Goal: Find specific page/section

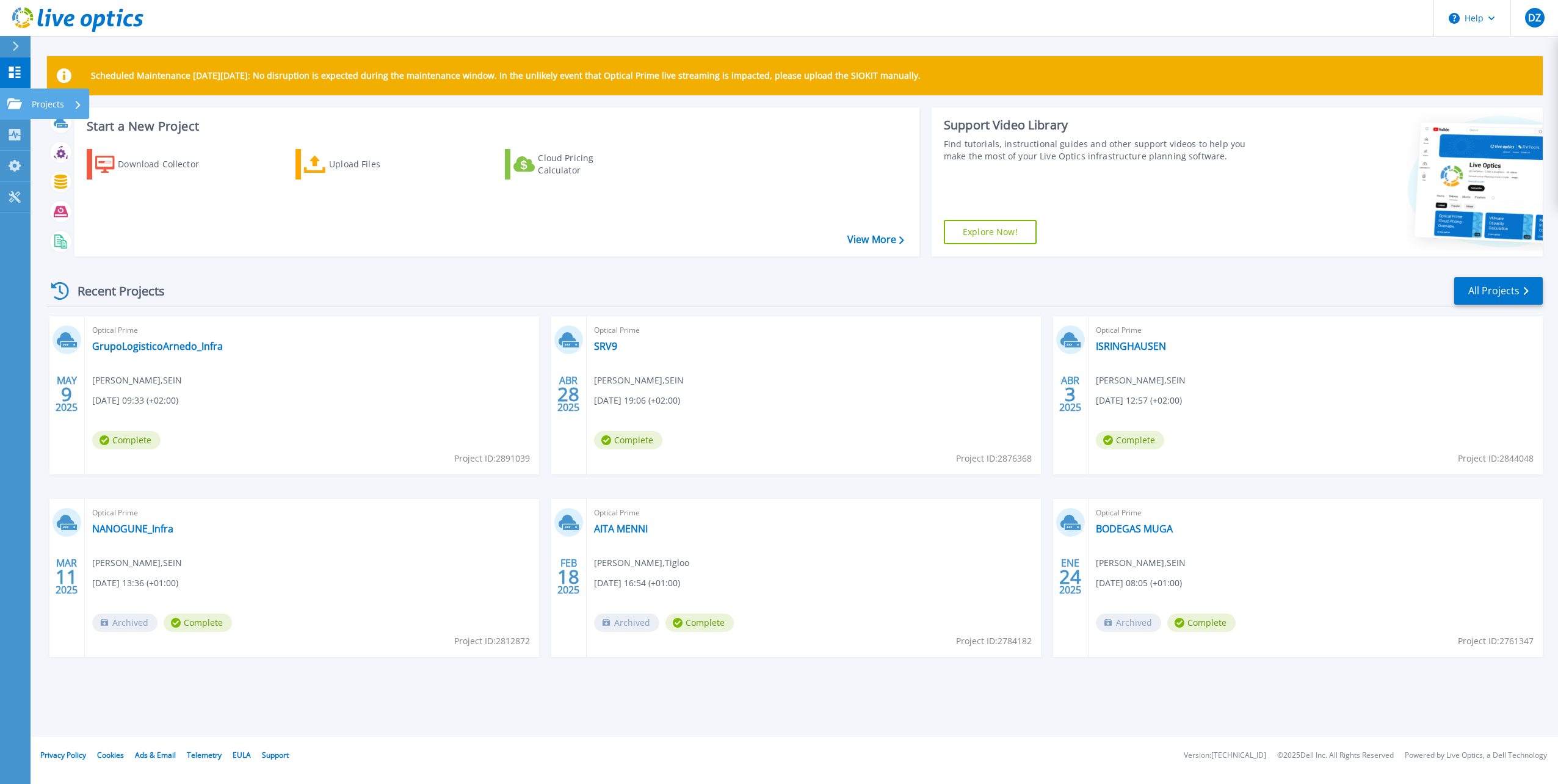
click at [56, 108] on p "Projects" at bounding box center [48, 104] width 33 height 32
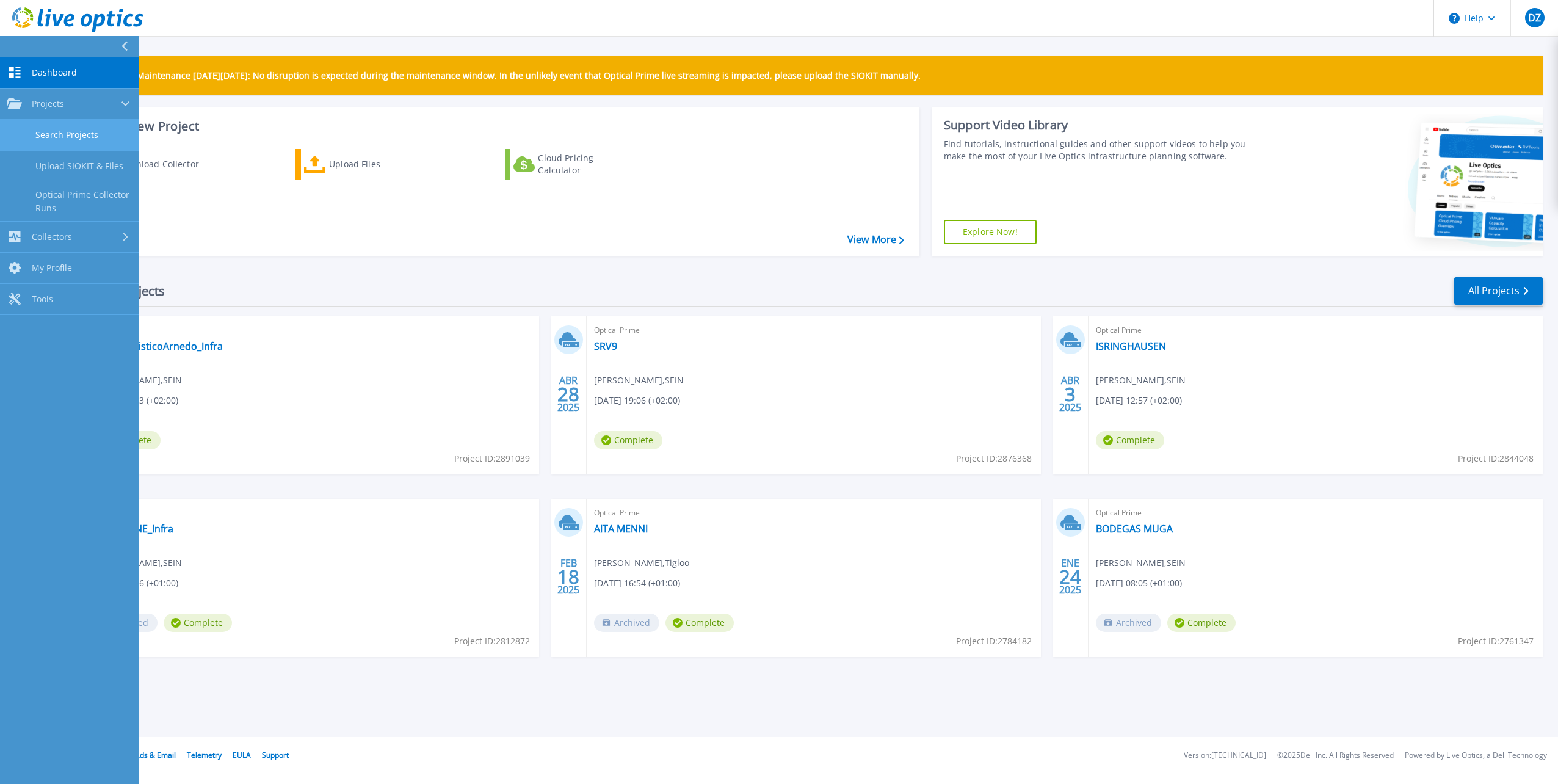
click at [71, 135] on link "Search Projects" at bounding box center [70, 135] width 139 height 31
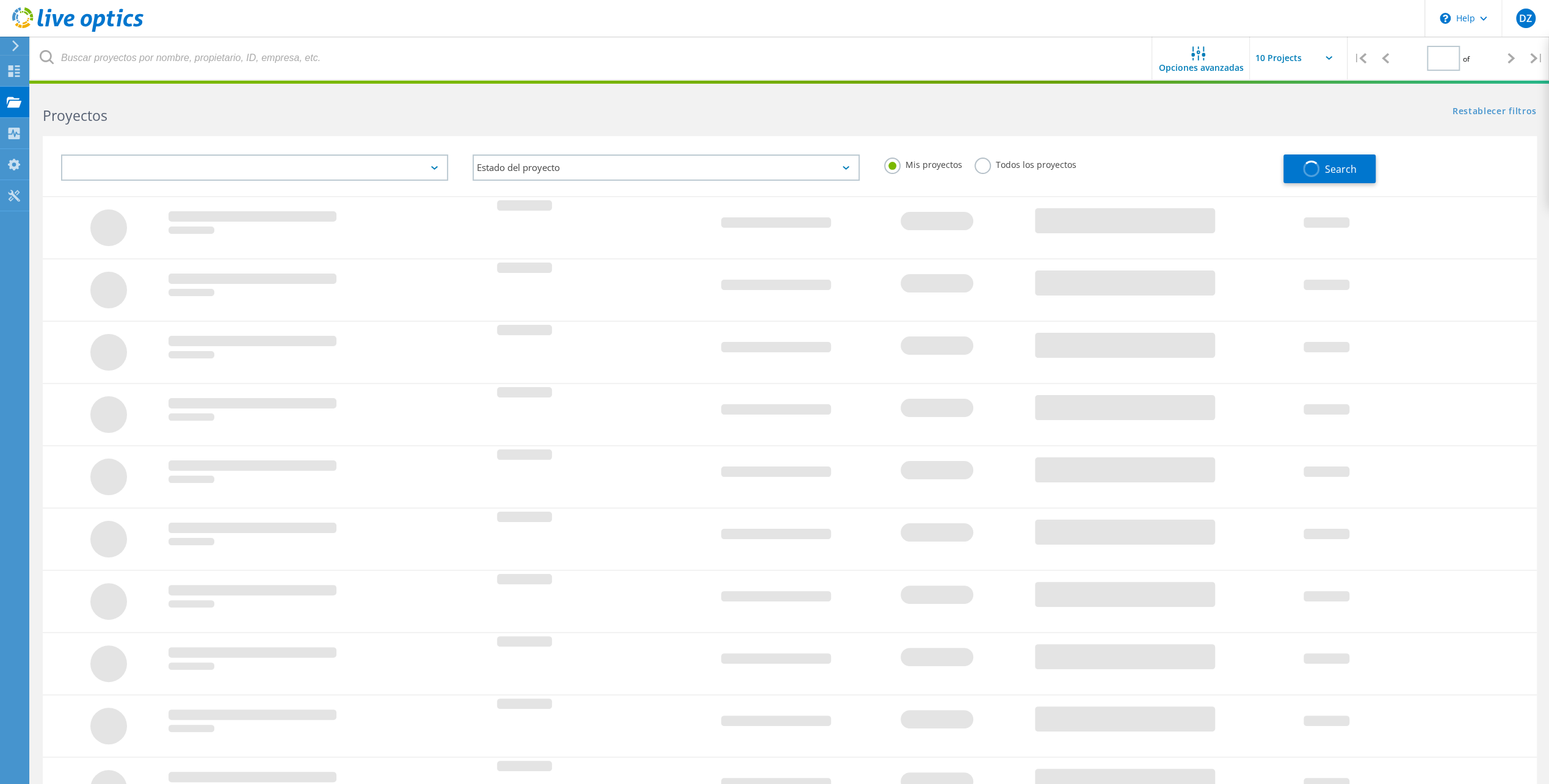
type input "1"
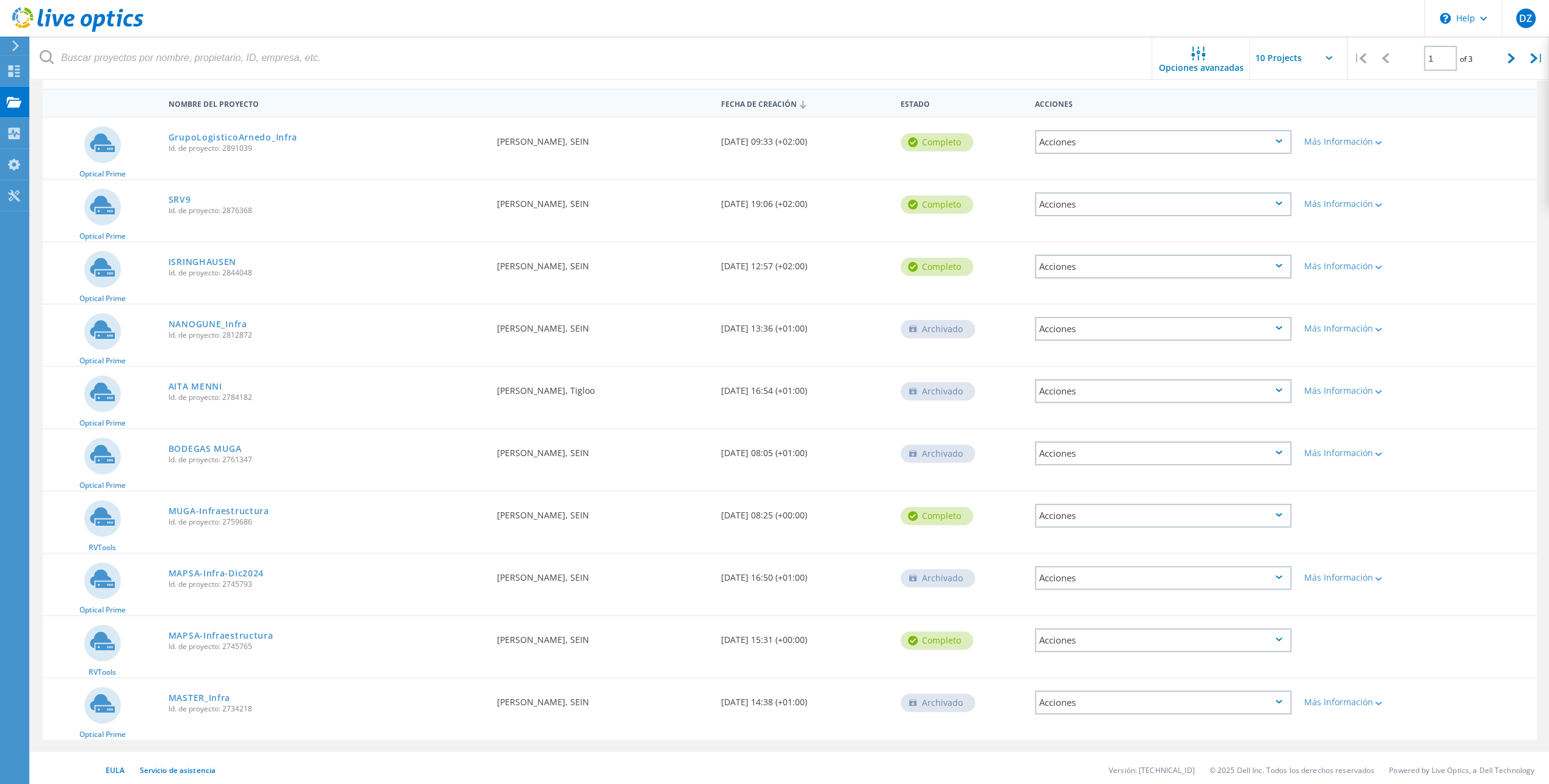
scroll to position [112, 0]
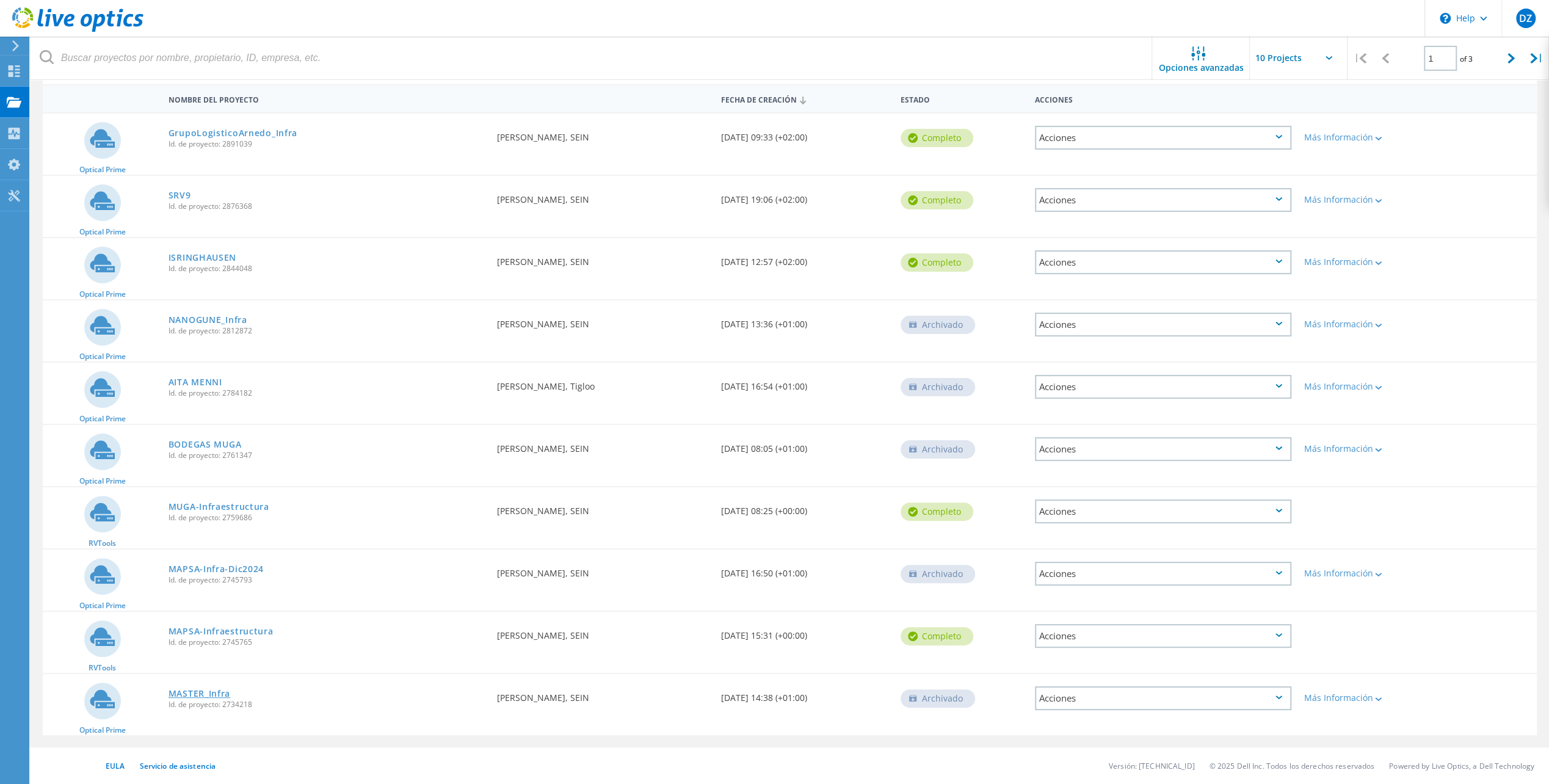
click at [202, 698] on link "MASTER_Infra" at bounding box center [199, 693] width 62 height 9
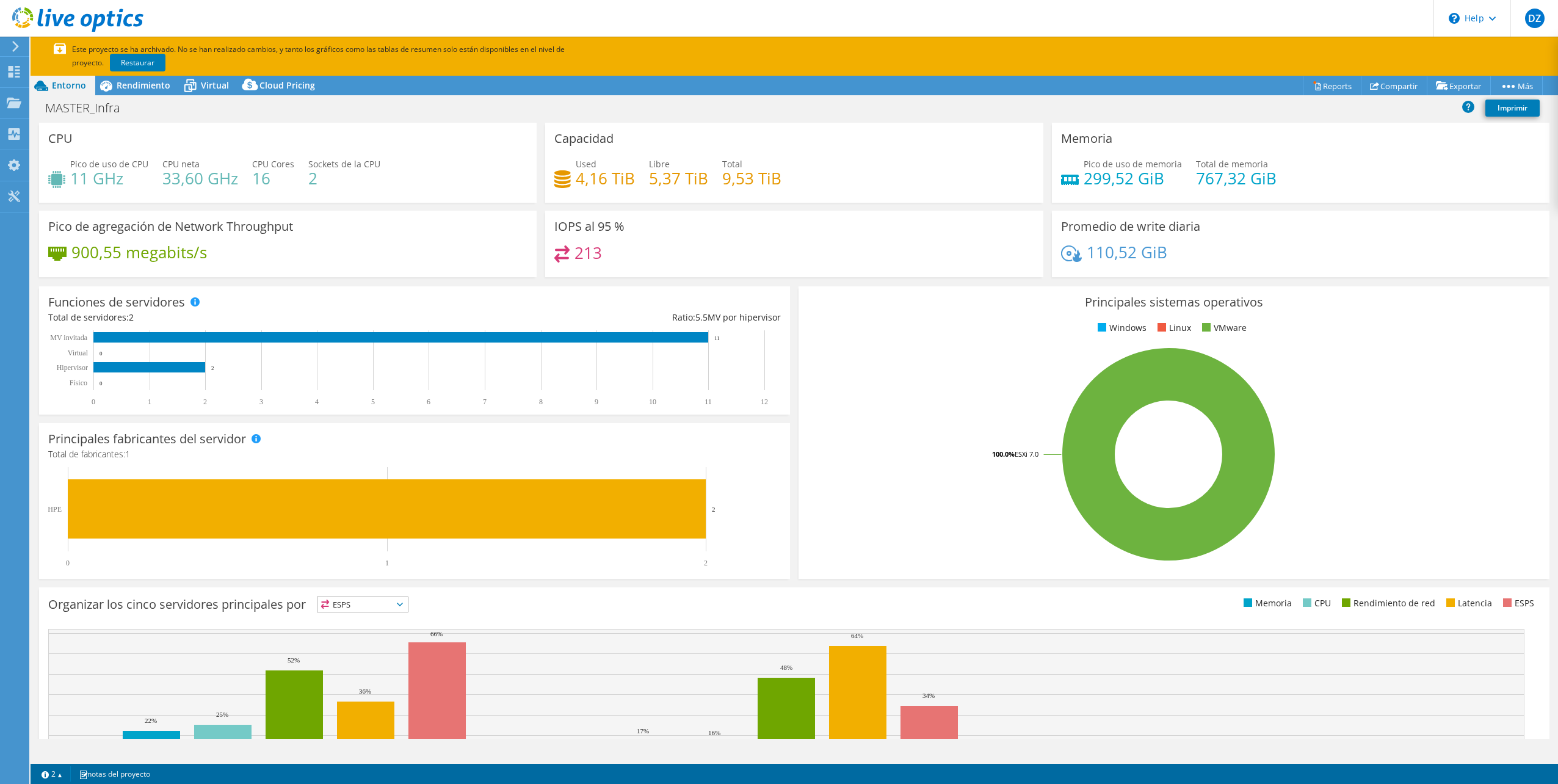
select select "USD"
drag, startPoint x: 587, startPoint y: 175, endPoint x: 600, endPoint y: 177, distance: 13.2
click at [600, 177] on h4 "4,16 TiB" at bounding box center [605, 177] width 59 height 13
click at [620, 176] on h4 "4,16 TiB" at bounding box center [605, 177] width 59 height 13
drag, startPoint x: 646, startPoint y: 177, endPoint x: 678, endPoint y: 177, distance: 32.0
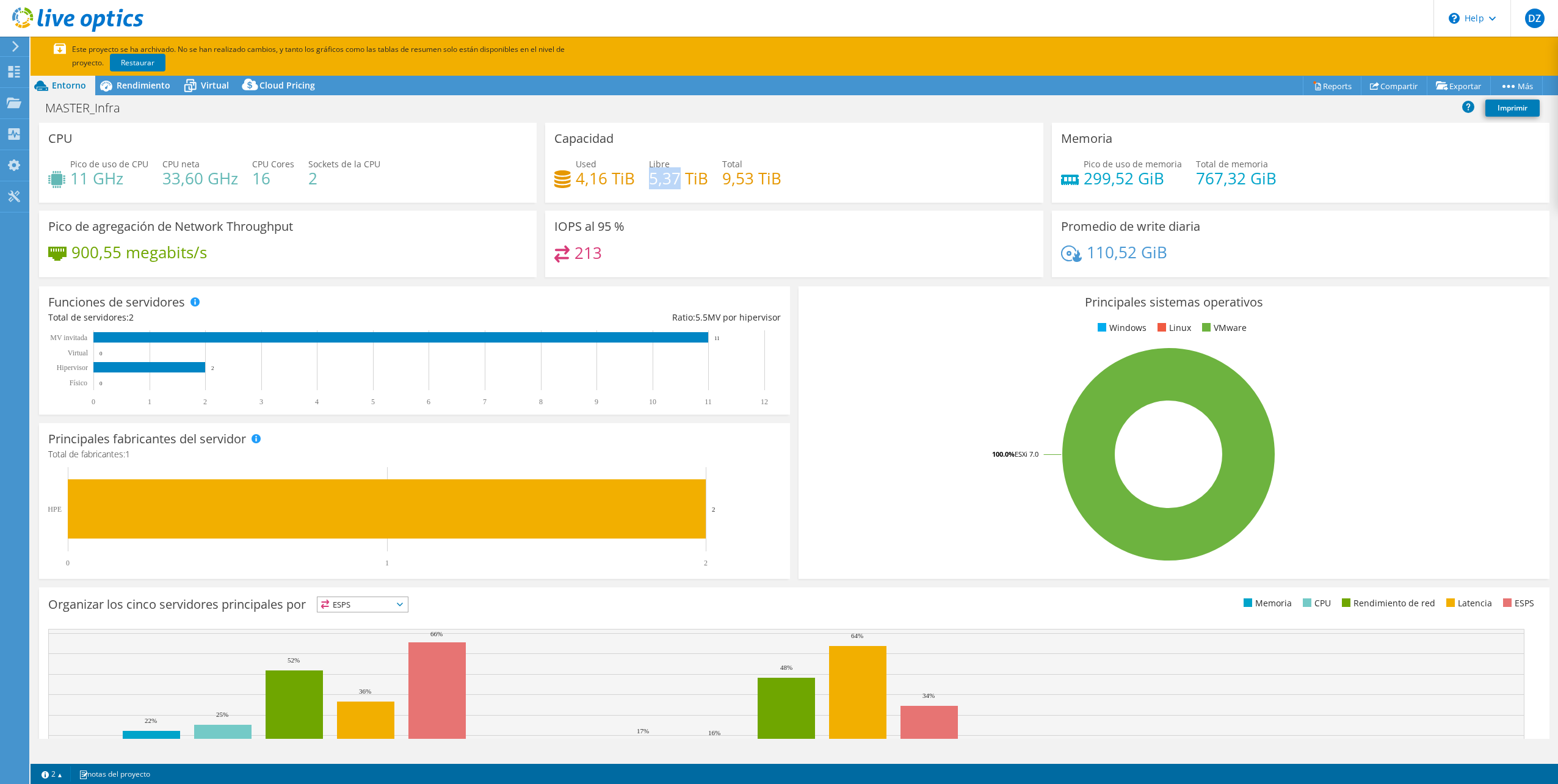
click at [678, 177] on h4 "5,37 TiB" at bounding box center [679, 177] width 59 height 13
drag, startPoint x: 678, startPoint y: 177, endPoint x: 721, endPoint y: 181, distance: 43.2
click at [724, 181] on h4 "9,53 TiB" at bounding box center [751, 177] width 59 height 13
drag, startPoint x: 721, startPoint y: 181, endPoint x: 776, endPoint y: 178, distance: 55.1
click at [776, 178] on h4 "9,53 TiB" at bounding box center [751, 177] width 59 height 13
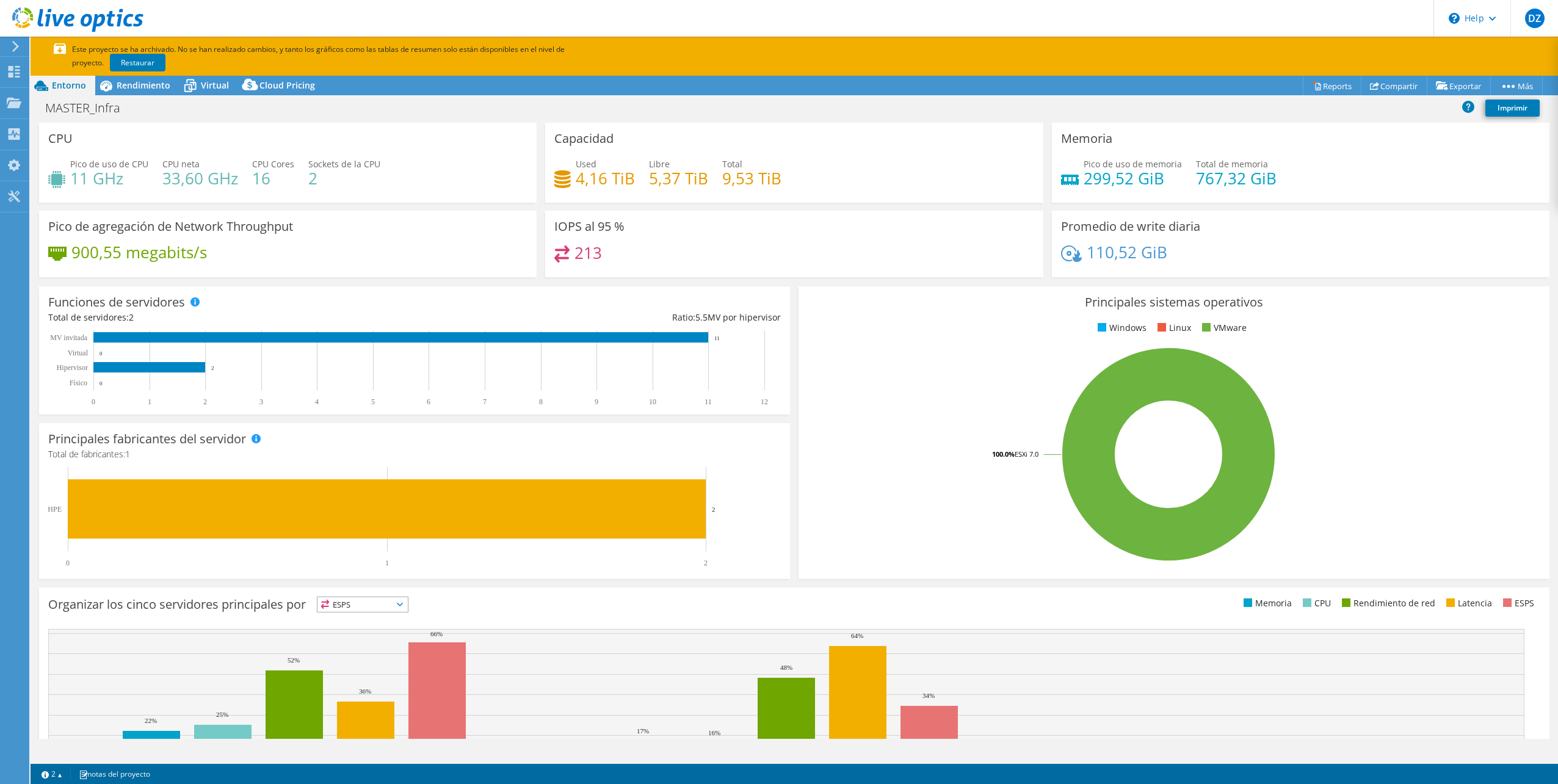
drag, startPoint x: 776, startPoint y: 178, endPoint x: 781, endPoint y: 187, distance: 10.3
click at [781, 187] on div "Used 4,16 TiB Libre 5,37 TiB Total 9,53 TiB" at bounding box center [793, 177] width 479 height 40
click at [1354, 356] on rect at bounding box center [1168, 454] width 721 height 214
